Goal: Information Seeking & Learning: Understand process/instructions

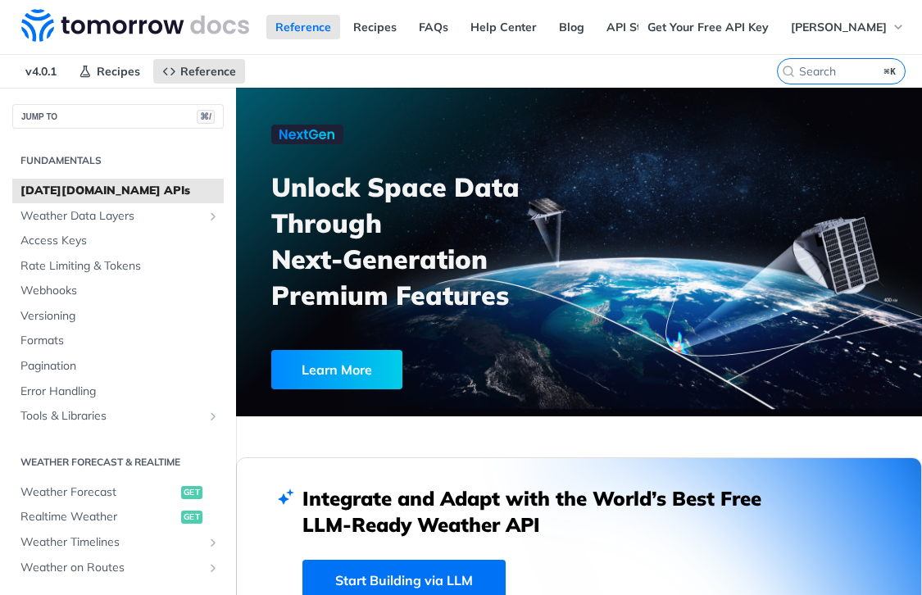
click at [577, 121] on div at bounding box center [579, 252] width 686 height 329
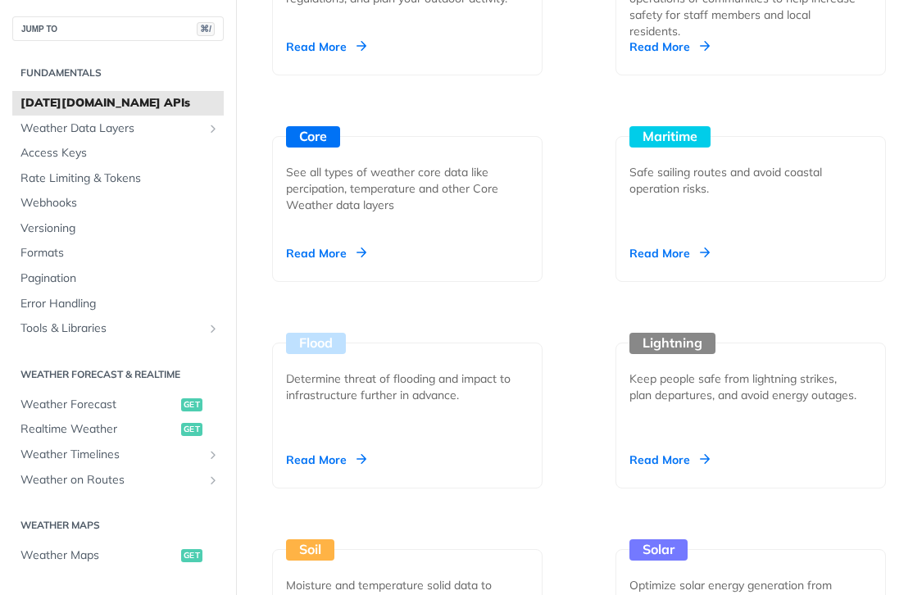
scroll to position [1970, 0]
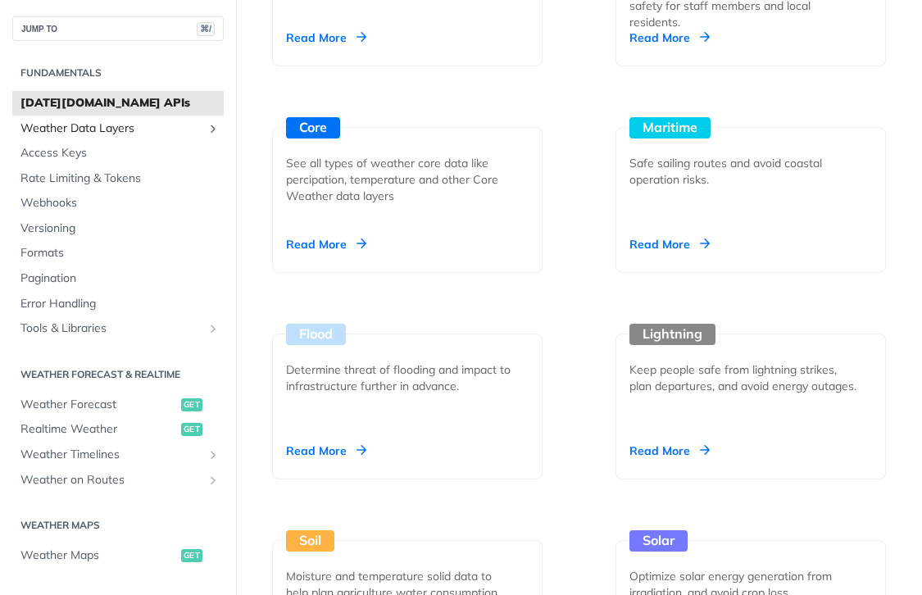
click at [122, 121] on span "Weather Data Layers" at bounding box center [111, 129] width 182 height 16
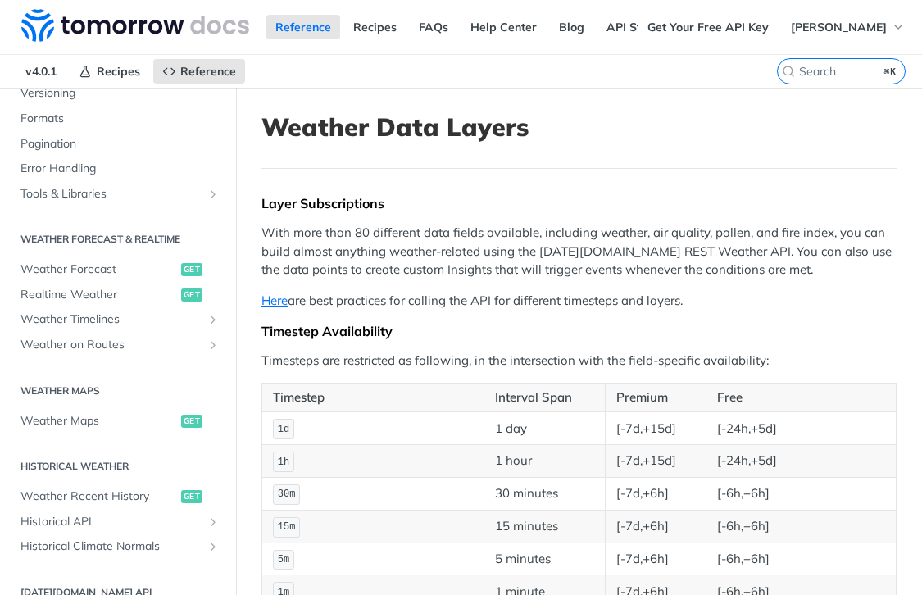
scroll to position [628, 0]
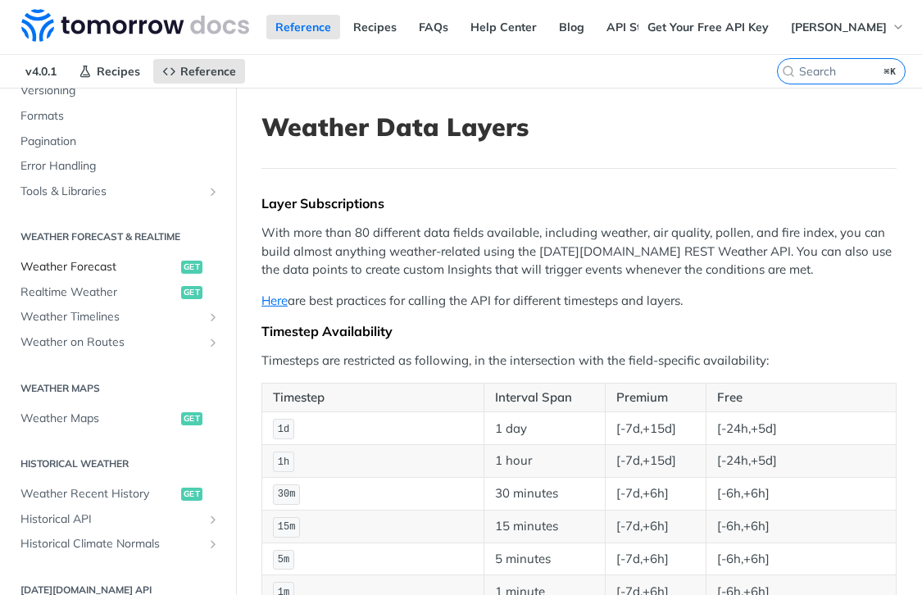
click at [62, 266] on span "Weather Forecast" at bounding box center [98, 267] width 157 height 16
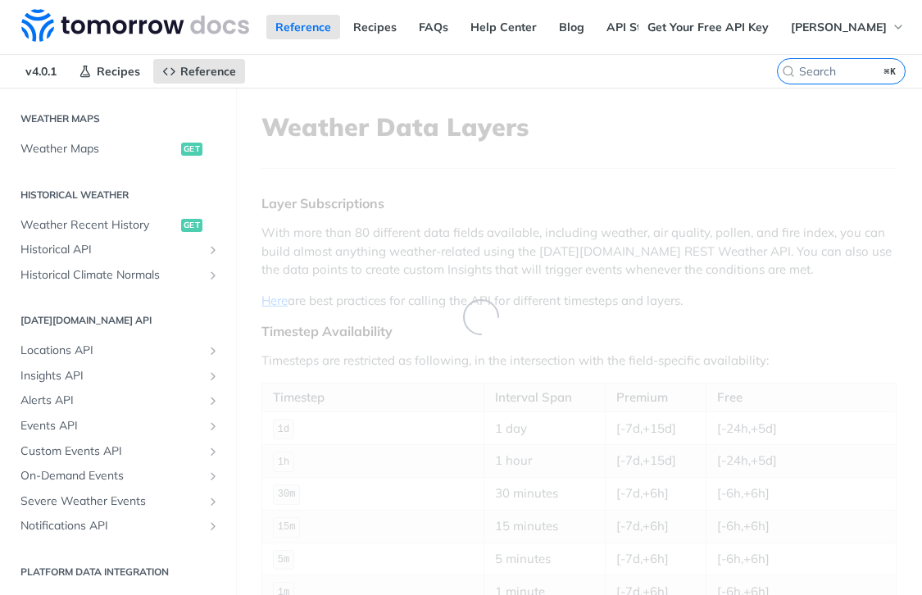
scroll to position [225, 0]
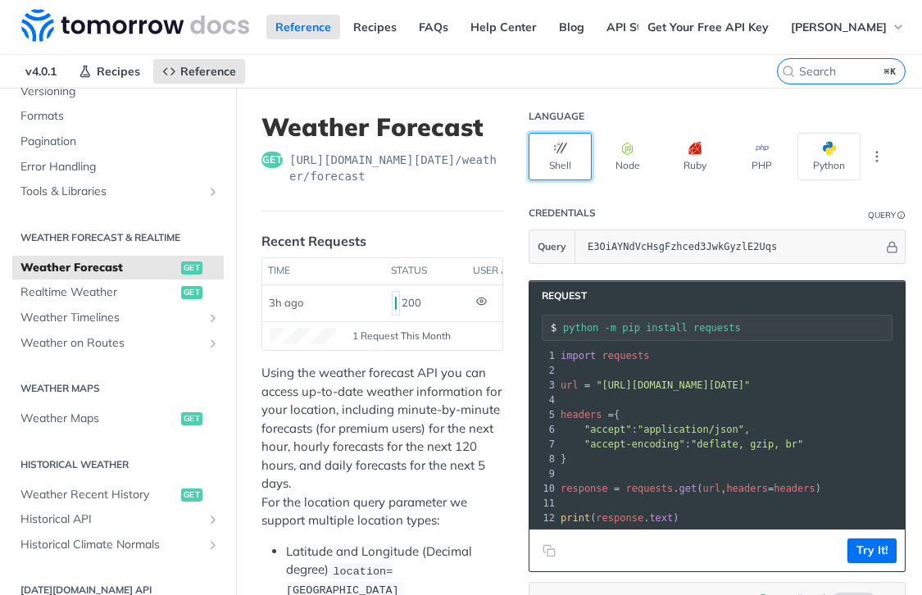
click at [562, 161] on button "Shell" at bounding box center [560, 157] width 63 height 48
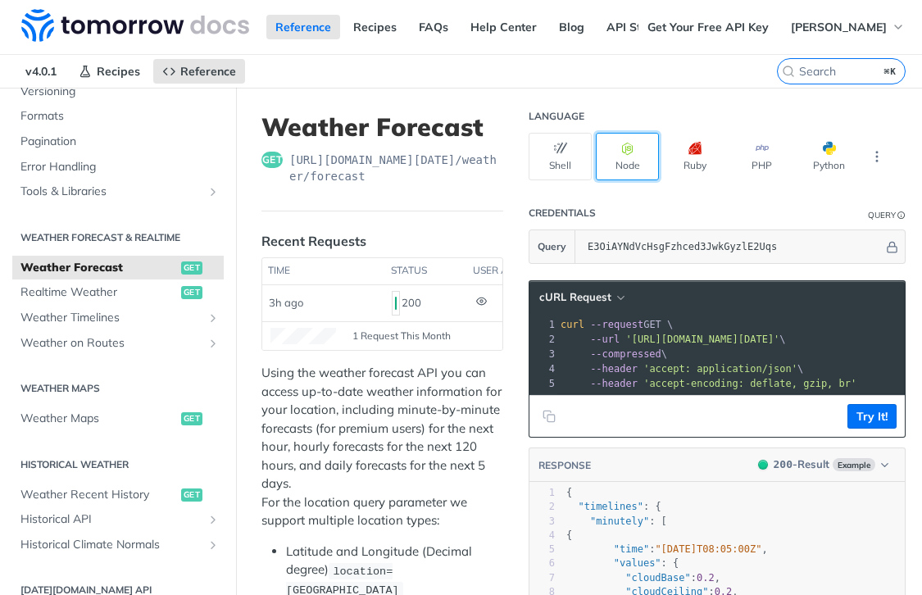
click at [621, 145] on icon "button" at bounding box center [627, 148] width 13 height 13
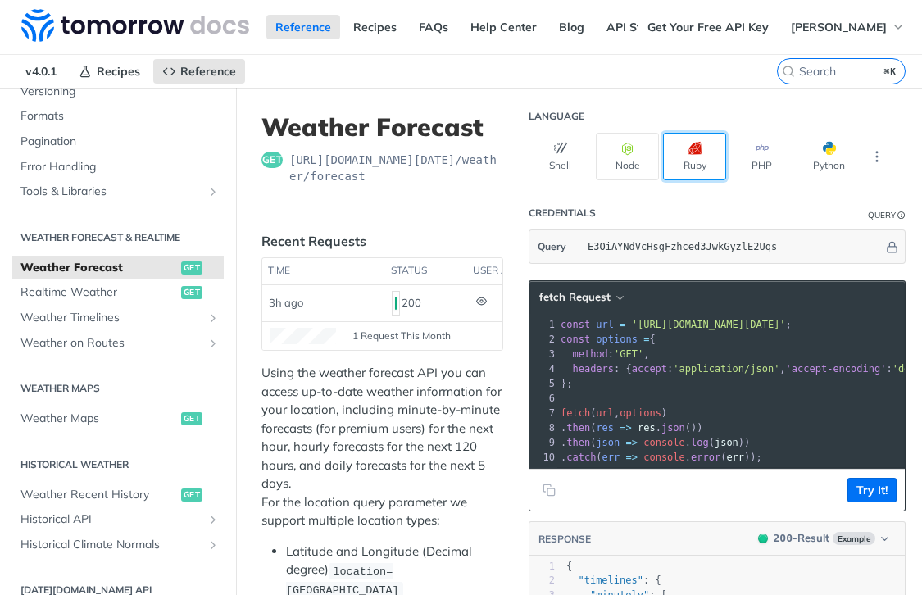
click at [690, 145] on icon "button" at bounding box center [695, 148] width 13 height 13
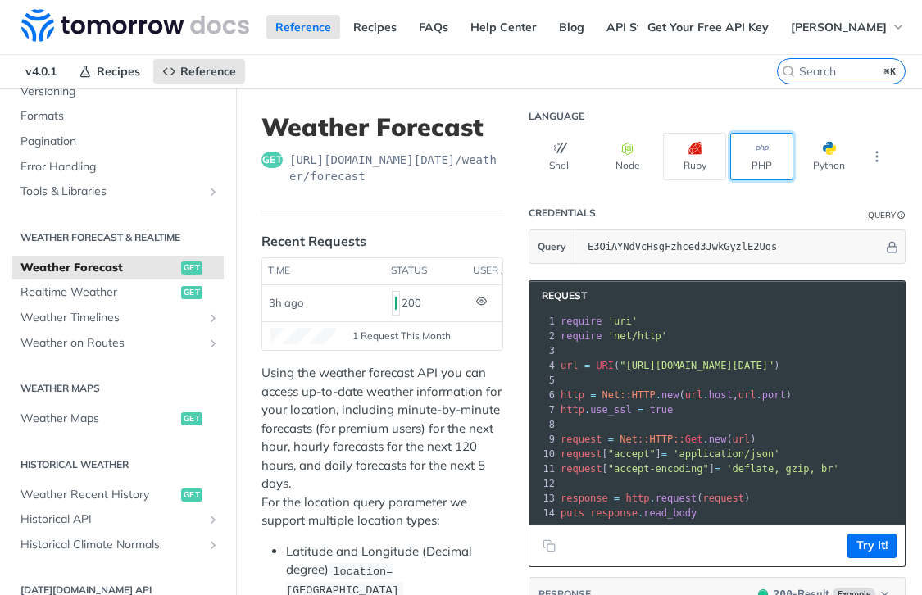
click at [740, 143] on button "PHP" at bounding box center [761, 157] width 63 height 48
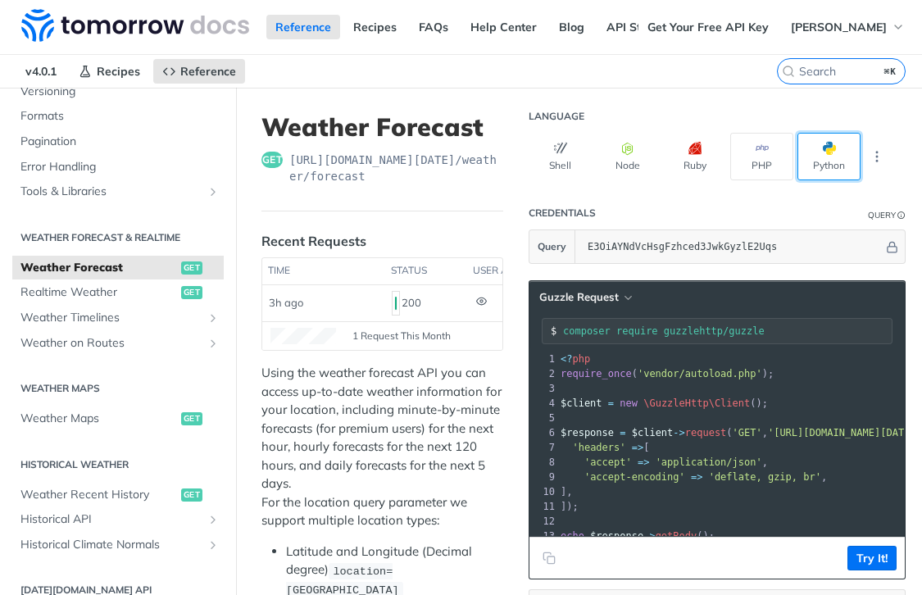
click at [836, 148] on span "button" at bounding box center [836, 148] width 0 height 13
type input "python -m pip install requests"
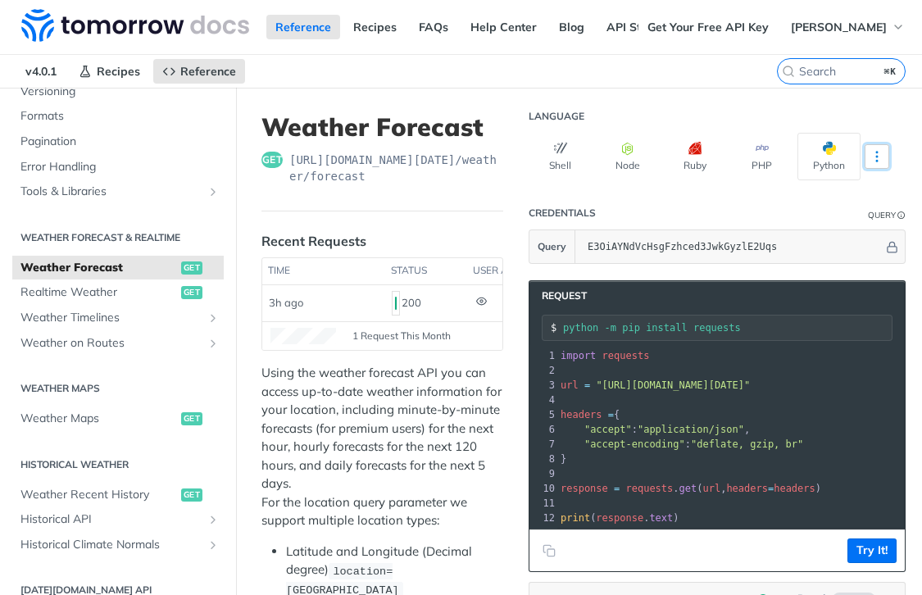
click at [868, 155] on button "More Languages" at bounding box center [877, 156] width 25 height 25
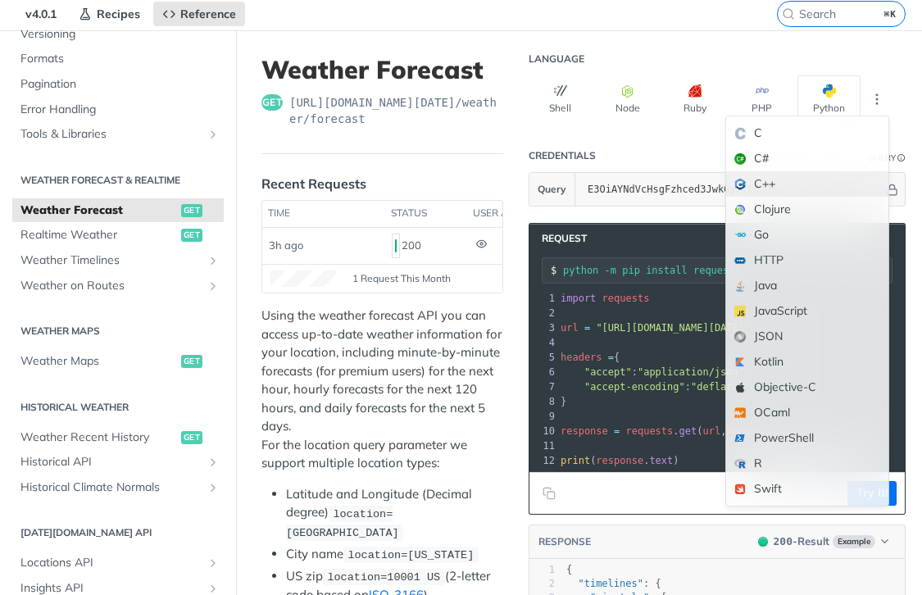
scroll to position [59, 0]
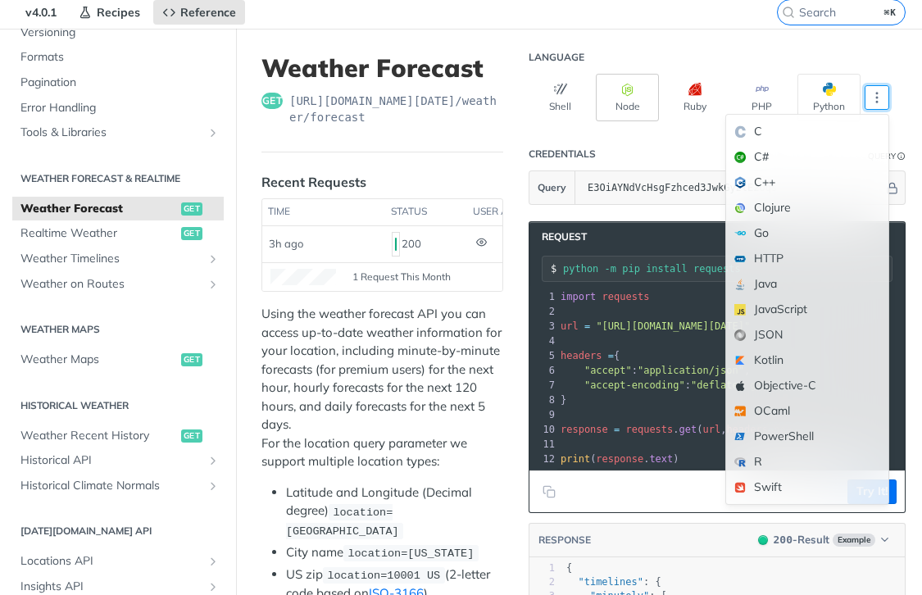
click at [613, 112] on button "Node" at bounding box center [627, 98] width 63 height 48
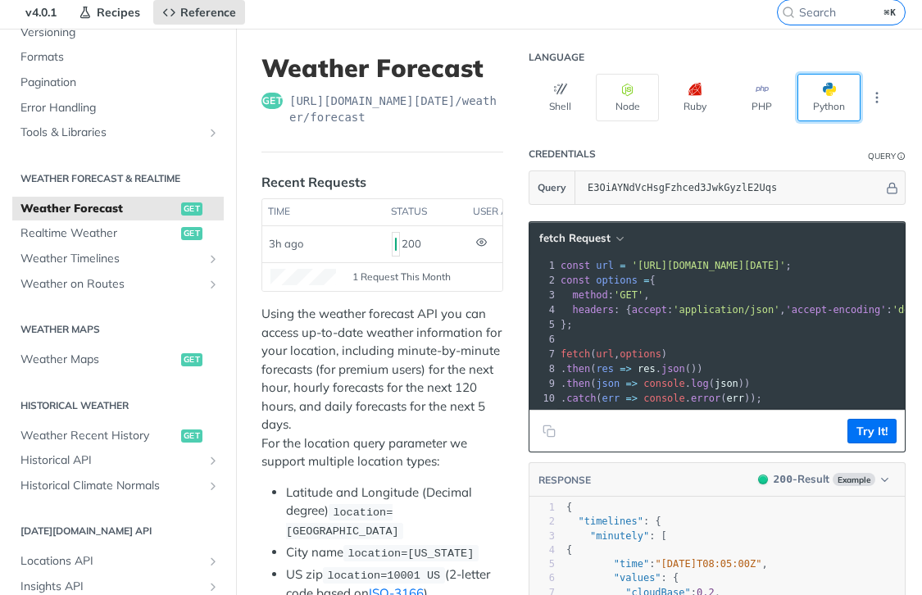
click at [798, 84] on button "Python" at bounding box center [829, 98] width 63 height 48
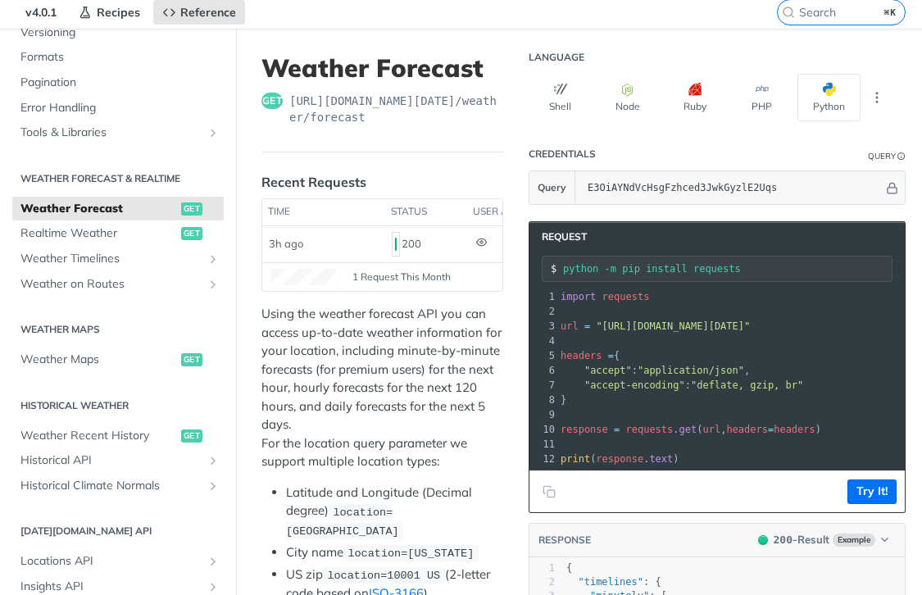
click at [271, 97] on span "get" at bounding box center [272, 101] width 21 height 16
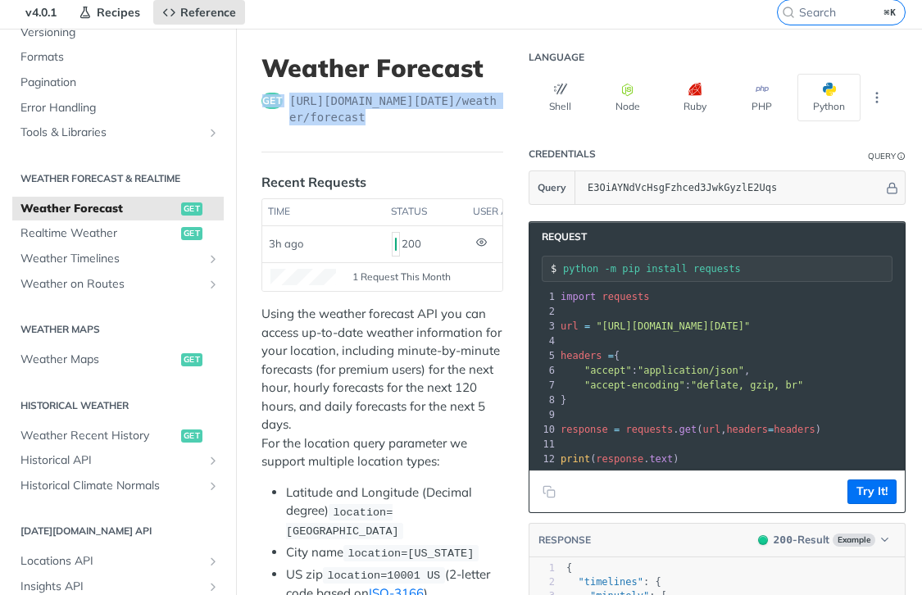
drag, startPoint x: 261, startPoint y: 97, endPoint x: 397, endPoint y: 111, distance: 136.9
click at [397, 111] on div "get [URL][DOMAIN_NAME][DATE] /weather/forecast" at bounding box center [383, 109] width 242 height 33
copy div "get [URL][DOMAIN_NAME][DATE] /weather/forecast"
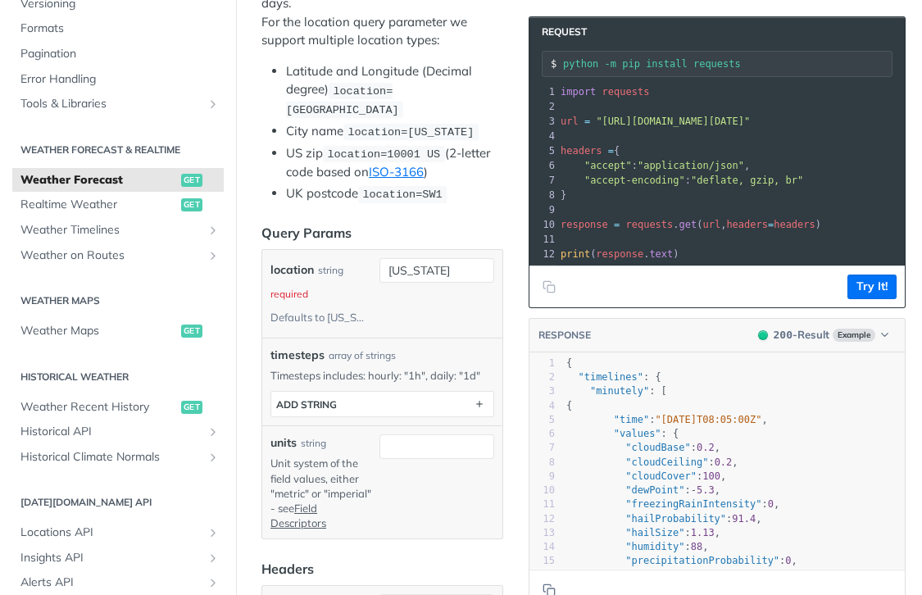
scroll to position [0, 0]
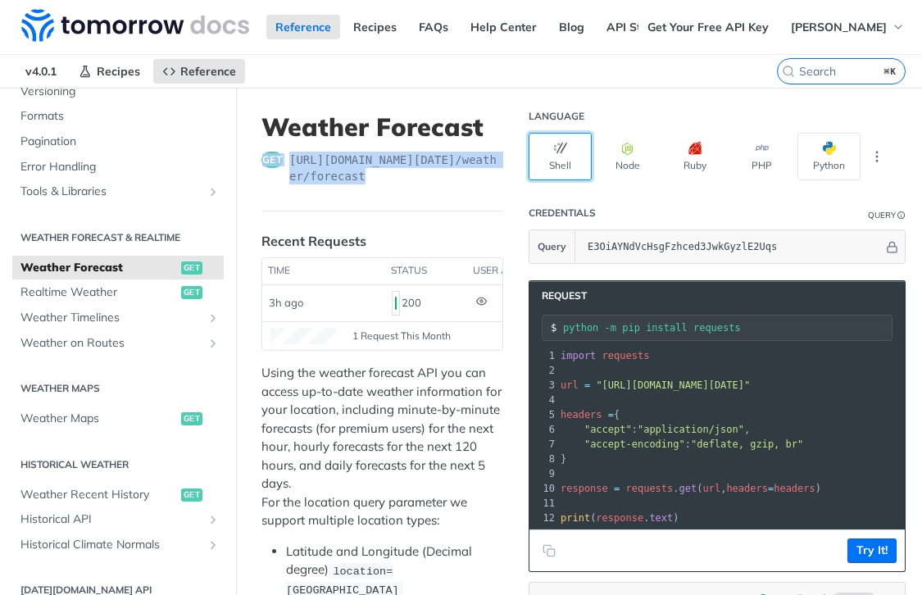
click at [575, 150] on button "Shell" at bounding box center [560, 157] width 63 height 48
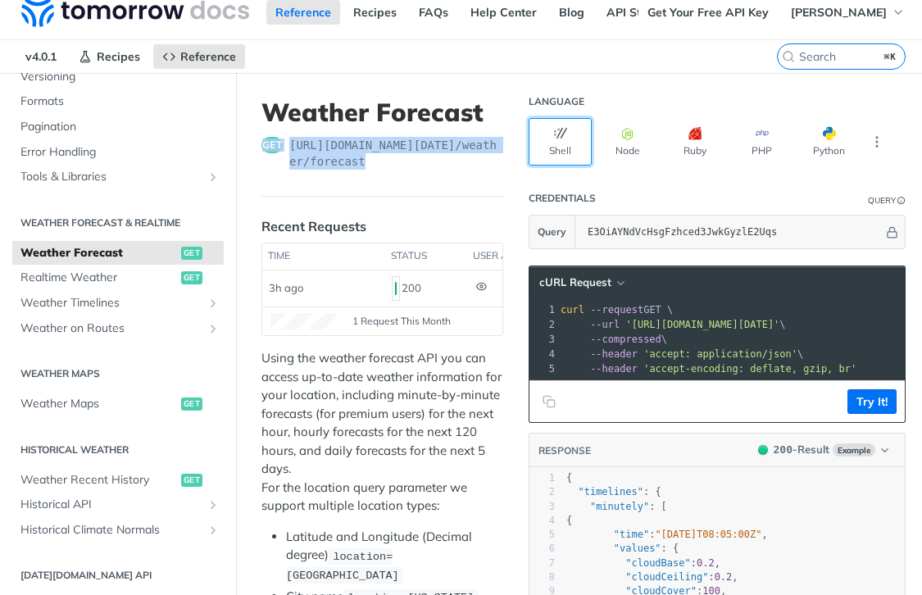
scroll to position [29, 0]
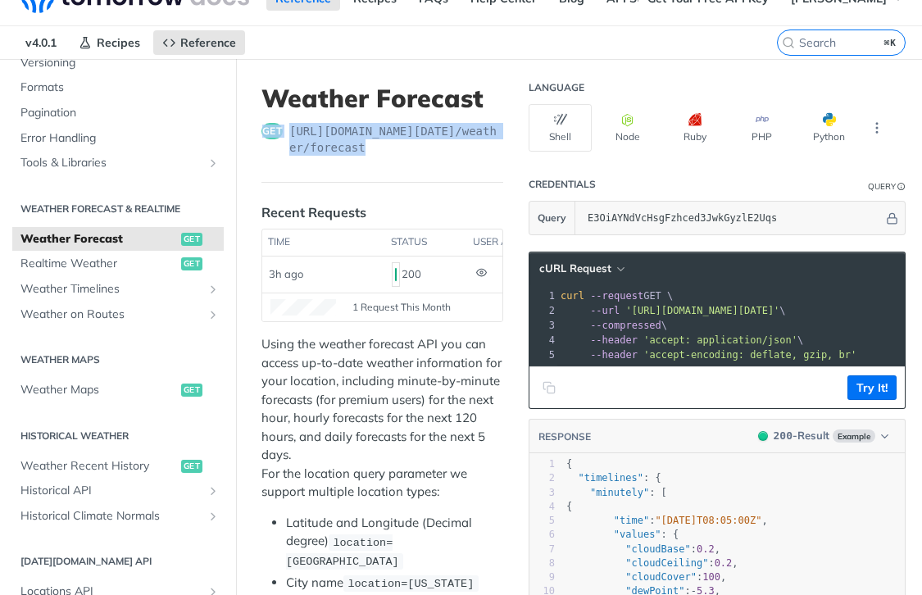
click at [553, 394] on icon "Copy to clipboard" at bounding box center [549, 387] width 13 height 13
